Goal: Transaction & Acquisition: Purchase product/service

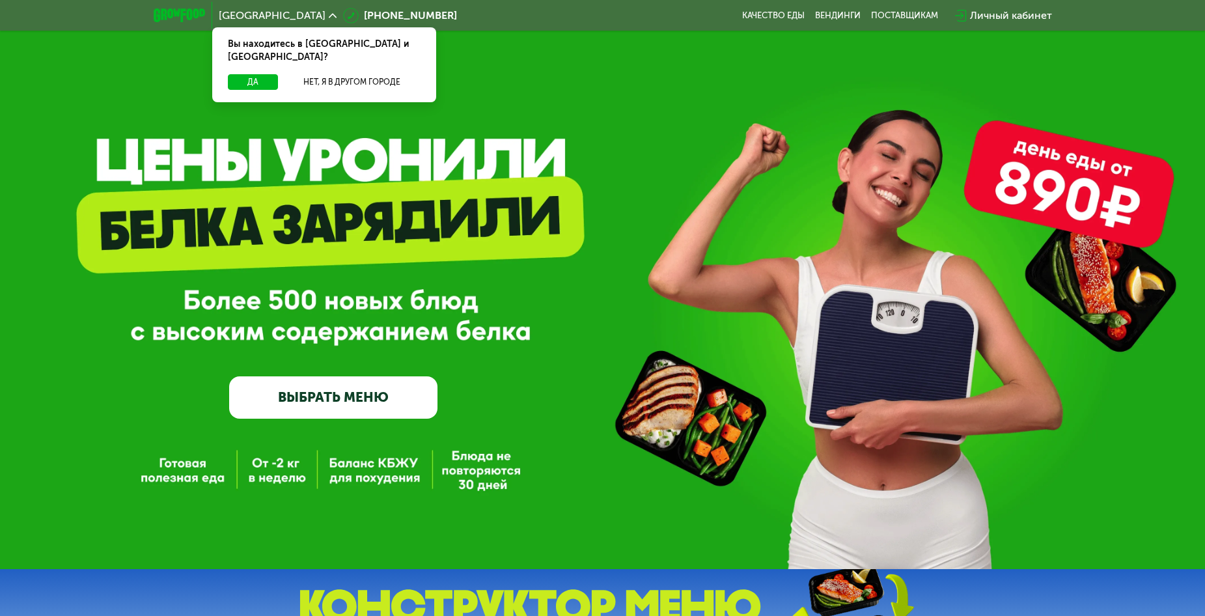
click at [85, 75] on div "GrowFood — доставка правильного питания ВЫБРАТЬ МЕНЮ" at bounding box center [602, 284] width 1205 height 569
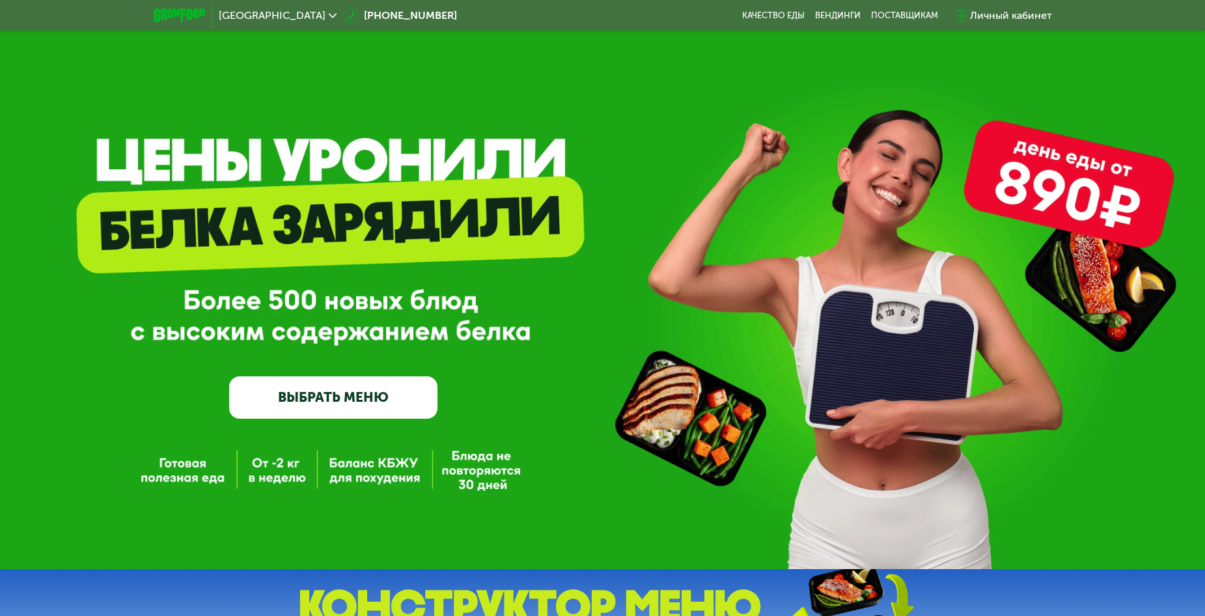
click at [337, 383] on link "ВЫБРАТЬ МЕНЮ" at bounding box center [333, 397] width 208 height 42
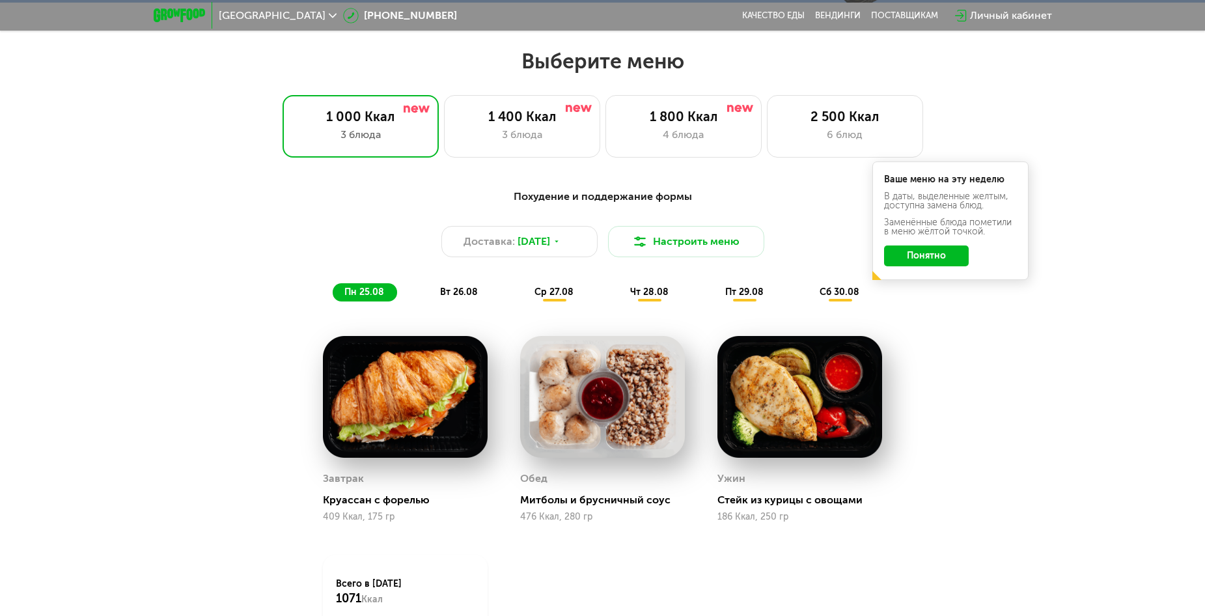
scroll to position [686, 0]
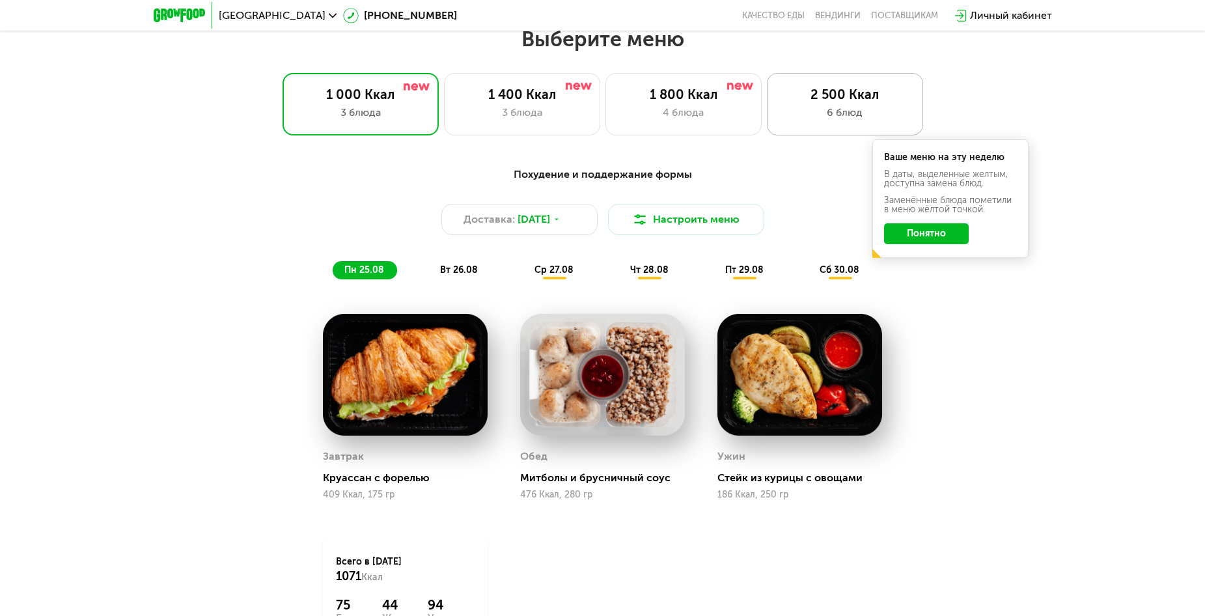
click at [825, 120] on div "6 блюд" at bounding box center [845, 113] width 129 height 16
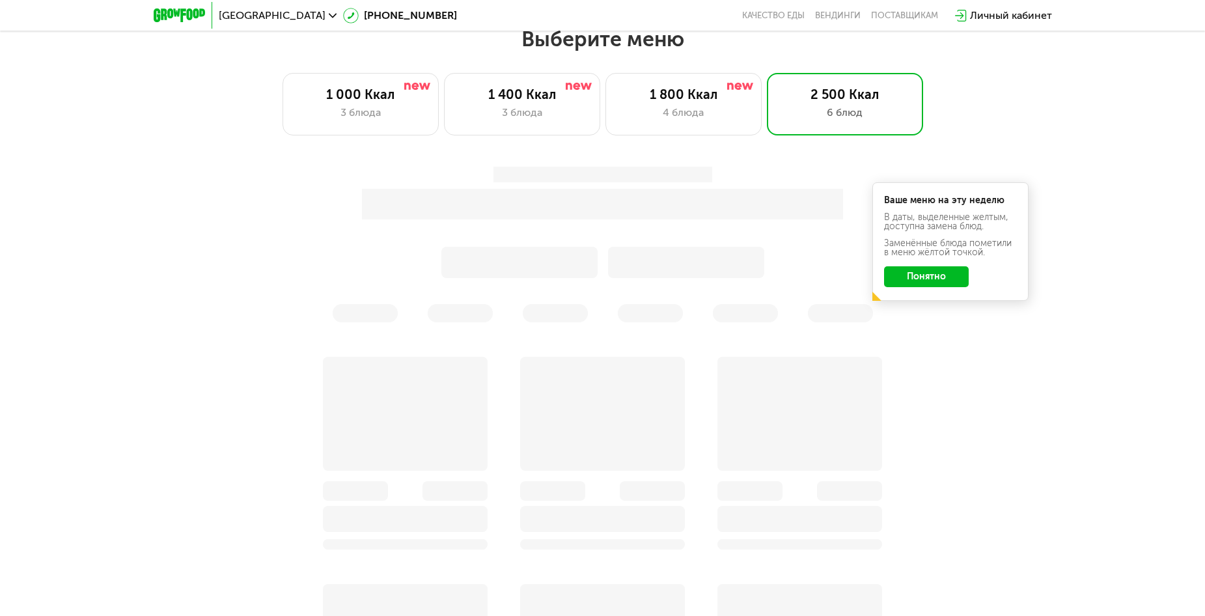
click at [936, 281] on button "Понятно" at bounding box center [926, 276] width 85 height 21
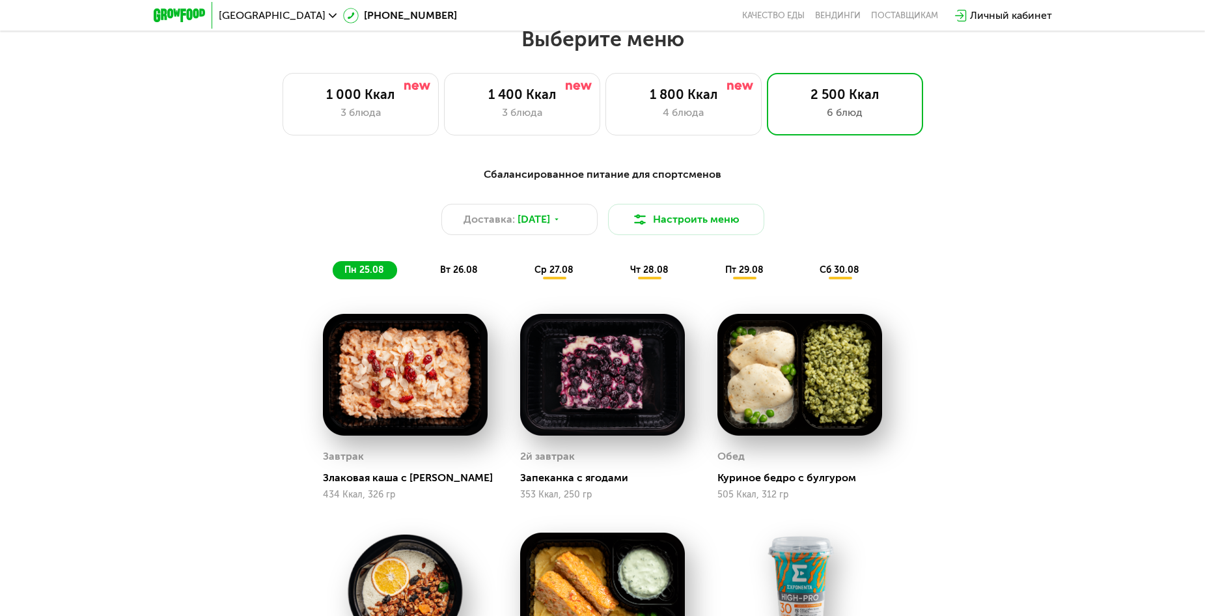
click at [451, 274] on span "вт 26.08" at bounding box center [459, 269] width 38 height 11
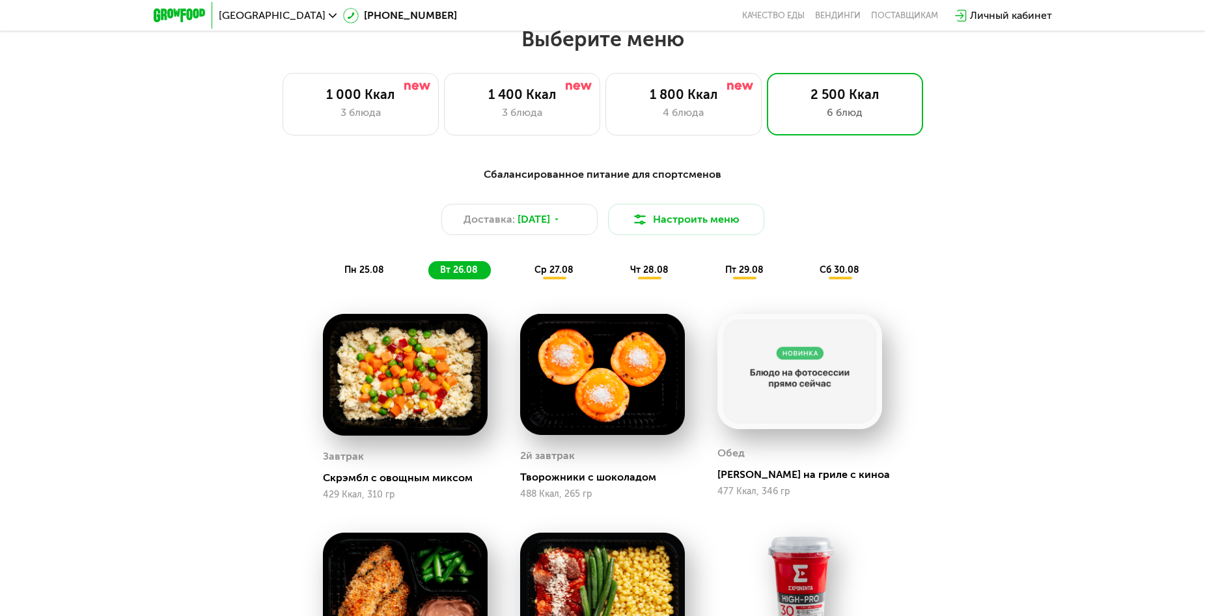
click at [356, 275] on span "пн 25.08" at bounding box center [364, 269] width 40 height 11
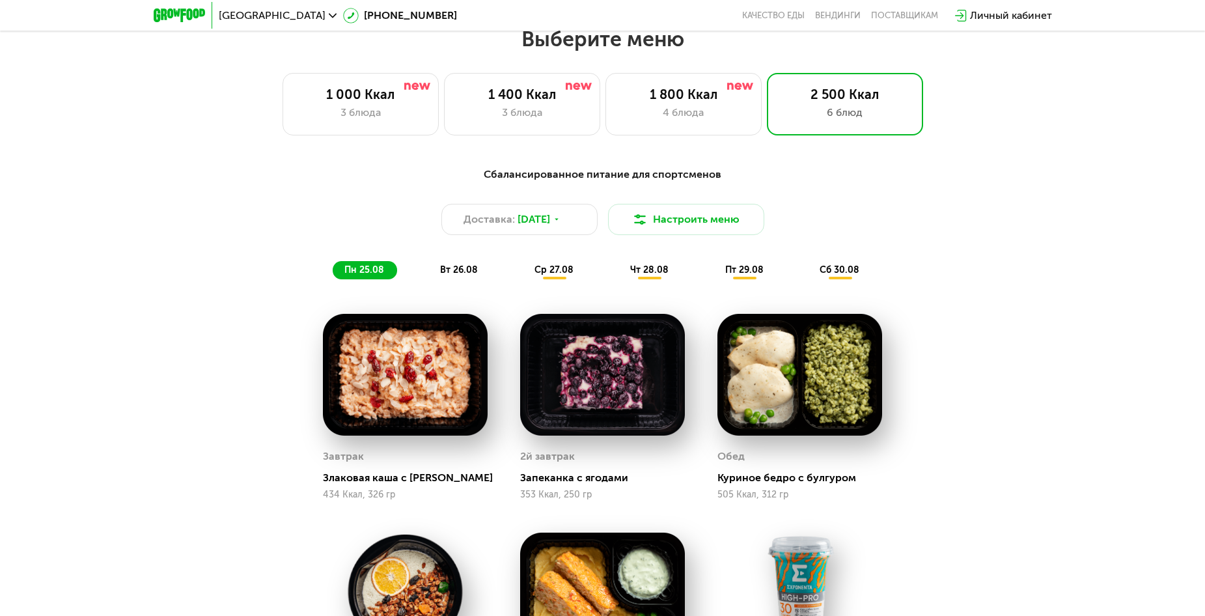
click at [453, 270] on span "вт 26.08" at bounding box center [459, 269] width 38 height 11
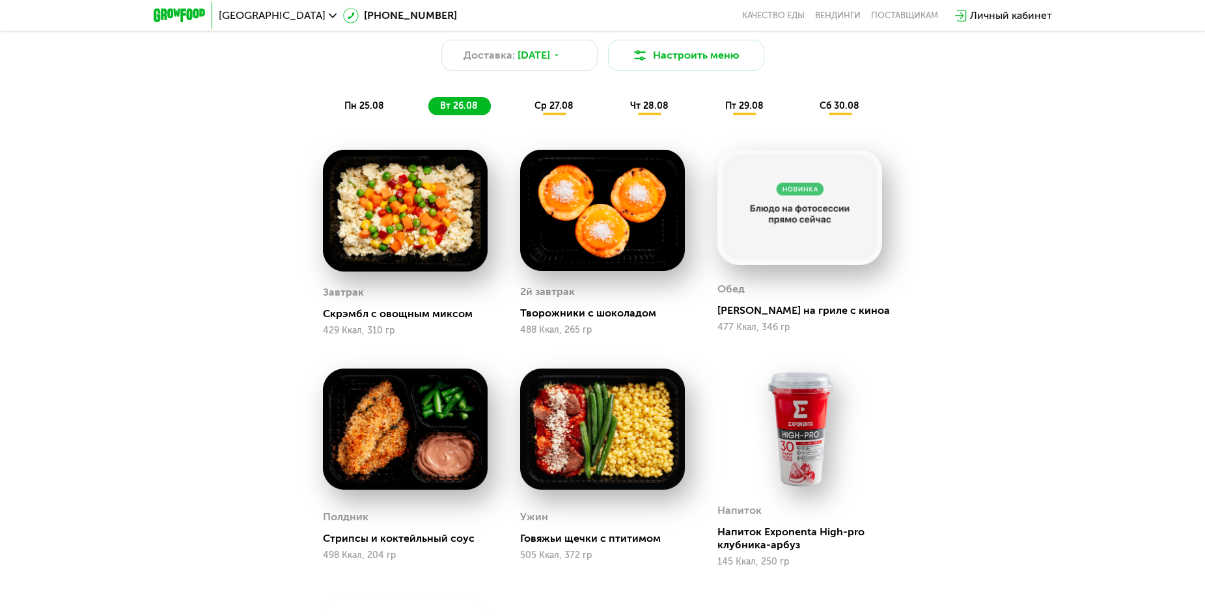
scroll to position [882, 0]
